Goal: Transaction & Acquisition: Purchase product/service

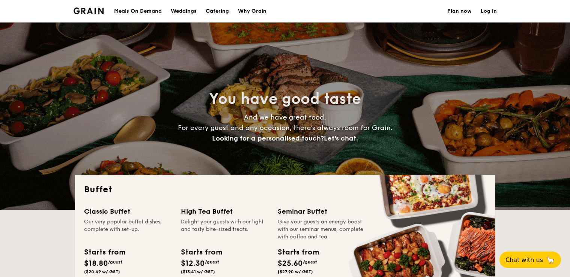
select select
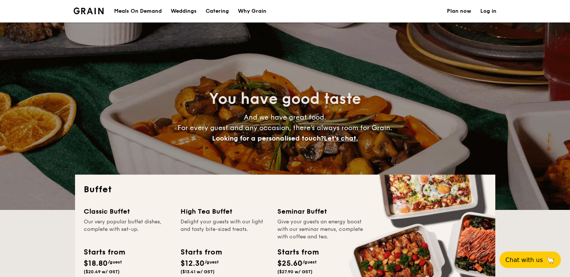
click at [149, 13] on div "Meals On Demand" at bounding box center [138, 11] width 48 height 23
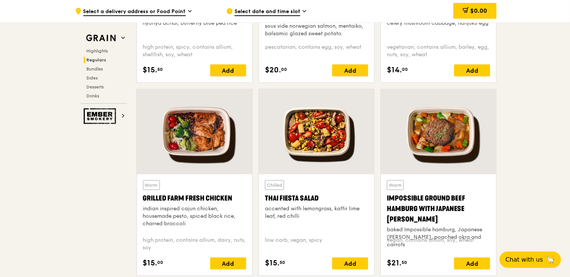
scroll to position [749, 0]
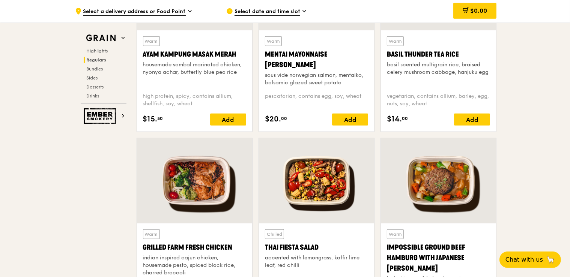
click at [169, 12] on span "Select a delivery address or Food Point" at bounding box center [134, 12] width 102 height 8
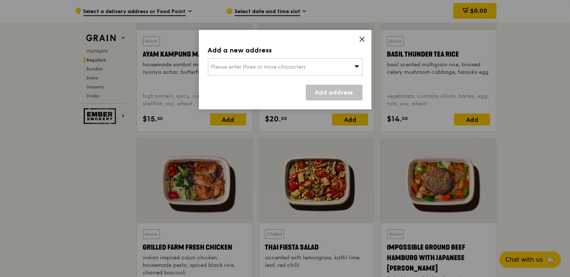
click at [263, 64] on div "Please enter three or more characters" at bounding box center [285, 67] width 155 height 17
click at [227, 69] on input "search" at bounding box center [285, 67] width 154 height 17
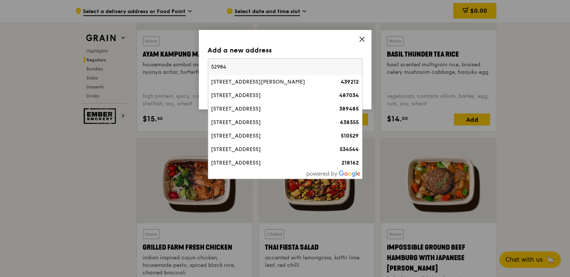
type input "529843"
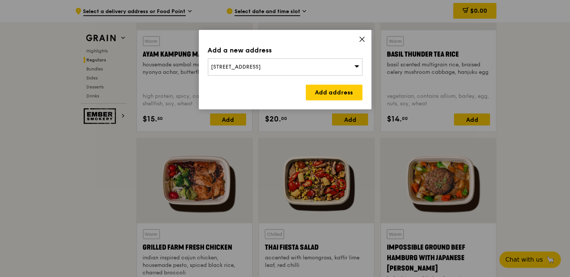
click at [321, 73] on div "1 Simei Street 3, Singapore 529890" at bounding box center [285, 67] width 155 height 17
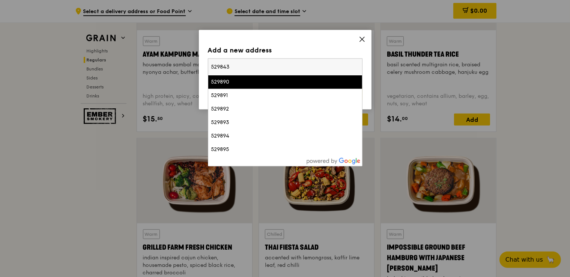
click at [258, 72] on input "529843" at bounding box center [285, 67] width 154 height 17
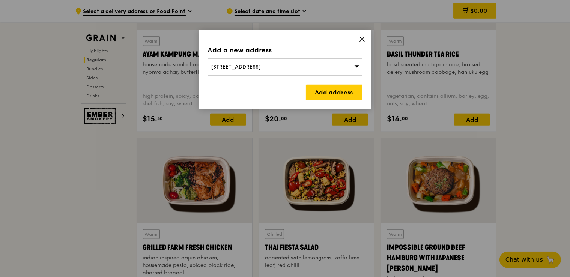
click at [258, 72] on div "1 Simei Street 3, Singapore 529890" at bounding box center [285, 67] width 155 height 17
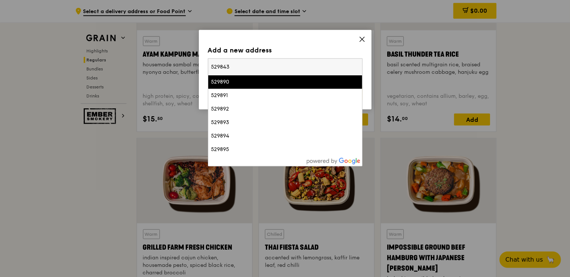
click at [258, 72] on input "529843" at bounding box center [285, 67] width 154 height 17
type input "\"
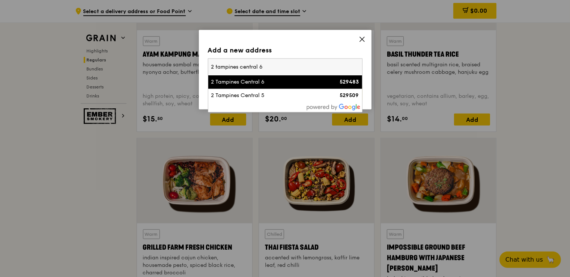
type input "2 tampines central 6"
click at [260, 82] on div "2 Tampines Central 6" at bounding box center [266, 82] width 111 height 8
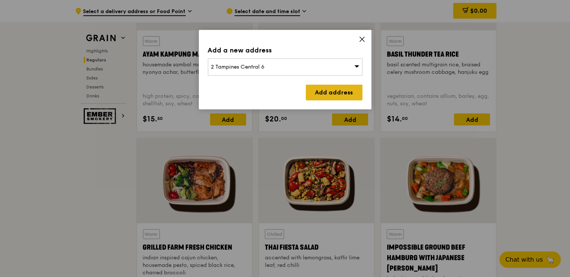
click at [313, 90] on link "Add address" at bounding box center [334, 93] width 57 height 16
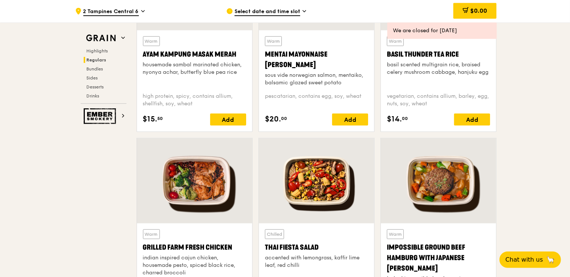
click at [286, 14] on span "Select date and time slot" at bounding box center [268, 12] width 66 height 8
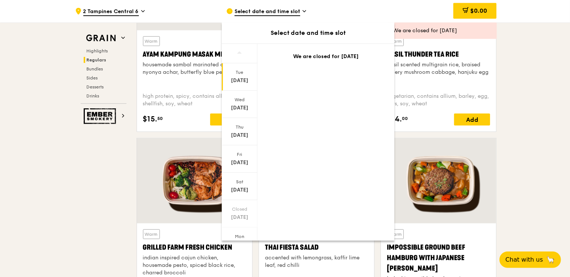
click at [286, 11] on span "Select date and time slot" at bounding box center [268, 12] width 66 height 8
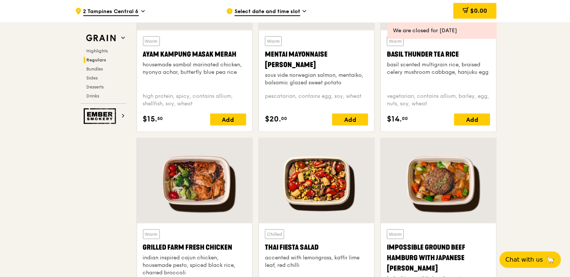
click at [286, 11] on span "Select date and time slot" at bounding box center [268, 12] width 66 height 8
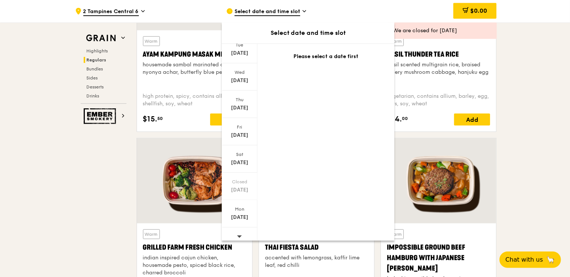
scroll to position [33, 0]
click at [238, 226] on span at bounding box center [239, 232] width 5 height 18
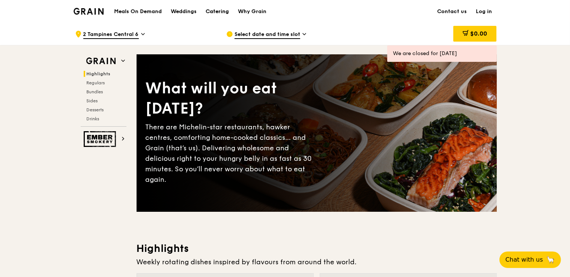
click at [215, 16] on div "Catering" at bounding box center [217, 11] width 23 height 23
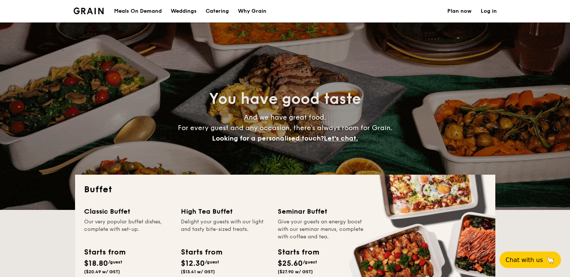
select select
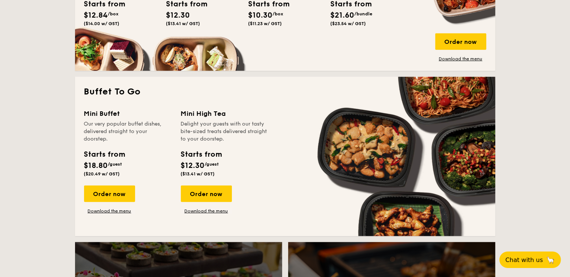
scroll to position [429, 0]
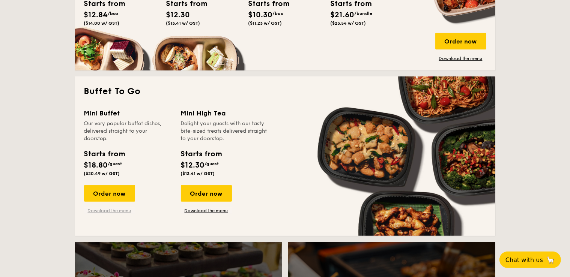
click at [113, 213] on link "Download the menu" at bounding box center [109, 211] width 51 height 6
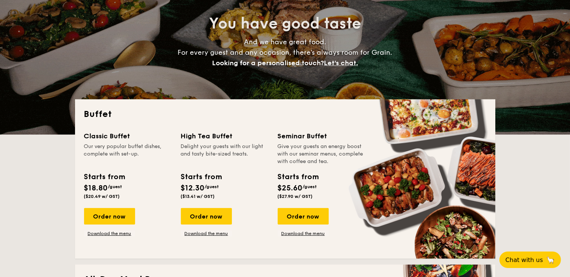
scroll to position [0, 0]
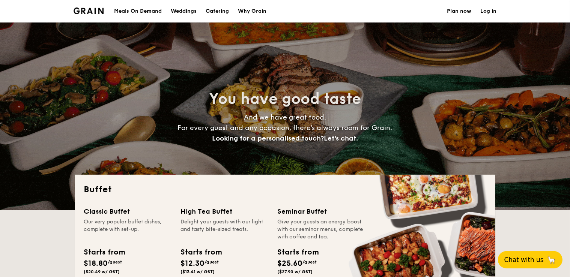
click at [534, 260] on span "Chat with us" at bounding box center [523, 260] width 39 height 8
